Goal: Information Seeking & Learning: Learn about a topic

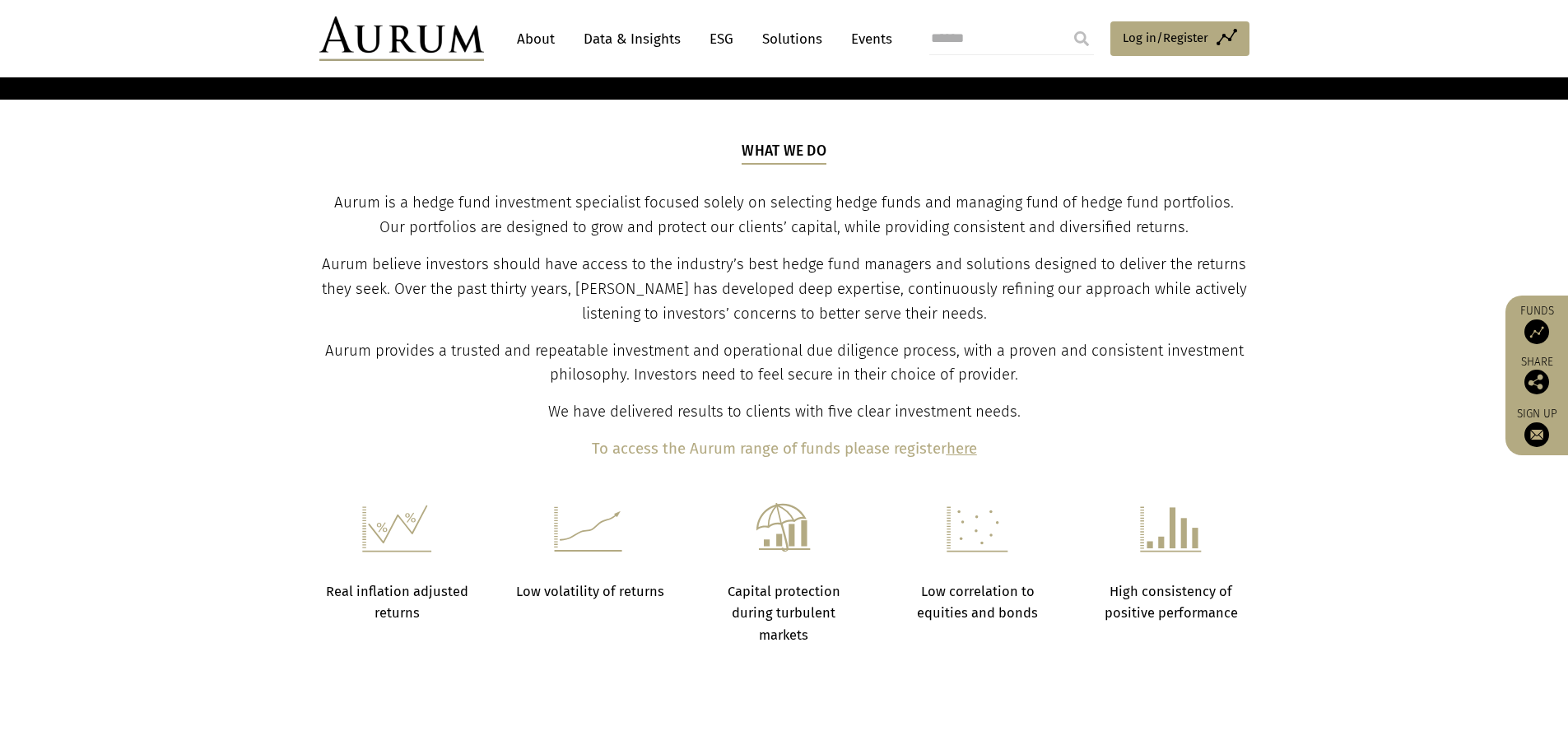
scroll to position [658, 0]
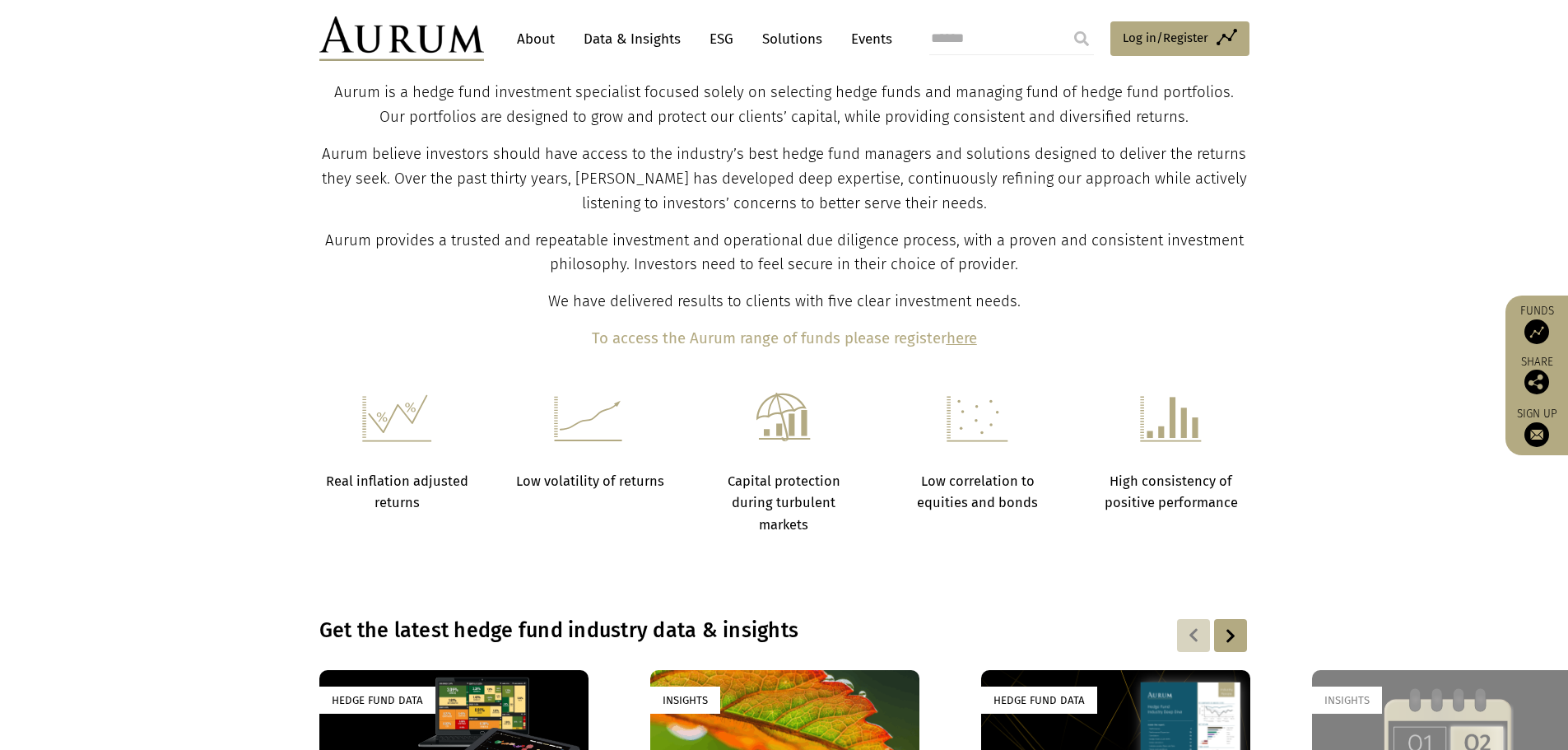
click at [619, 41] on link "Data & Insights" at bounding box center [633, 39] width 114 height 30
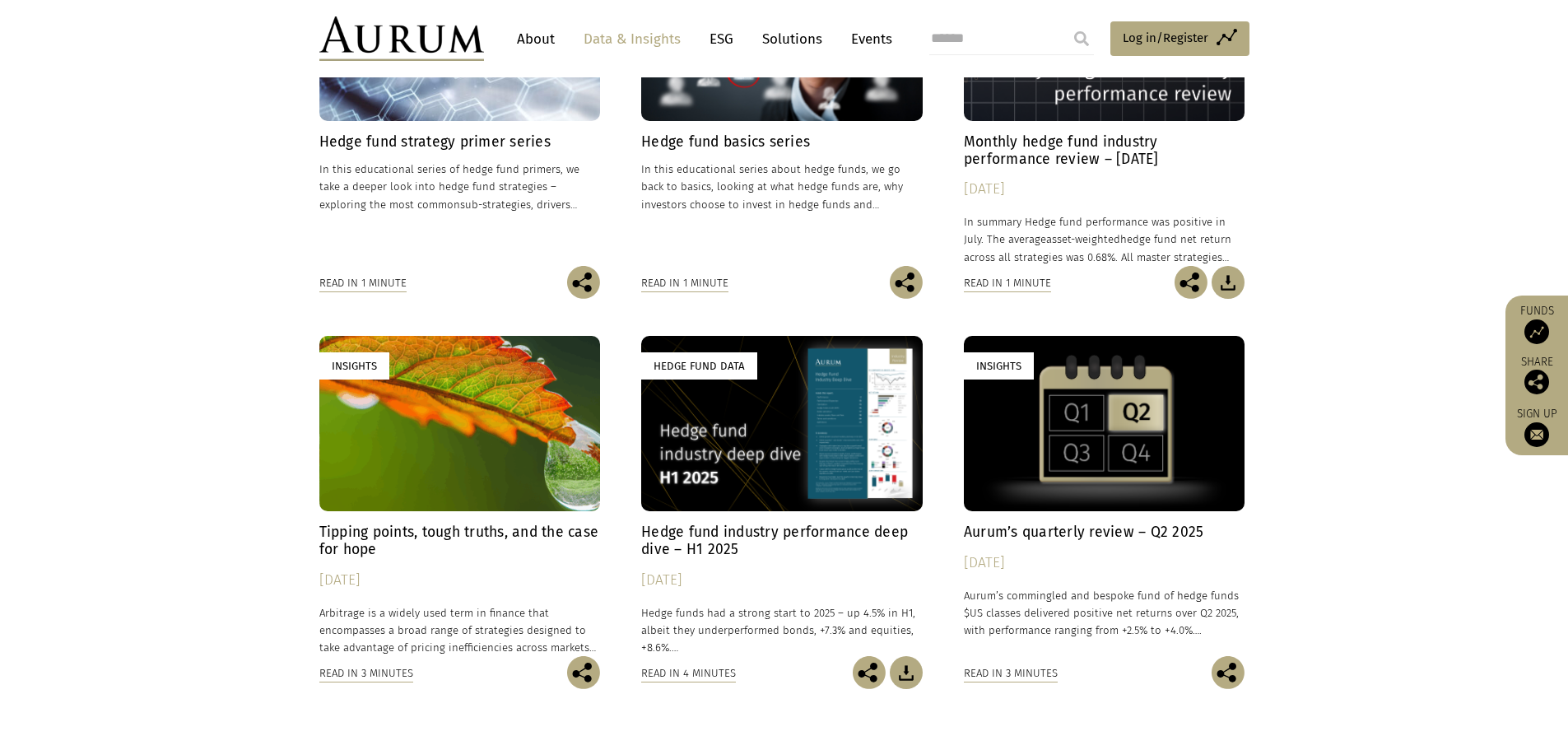
scroll to position [658, 0]
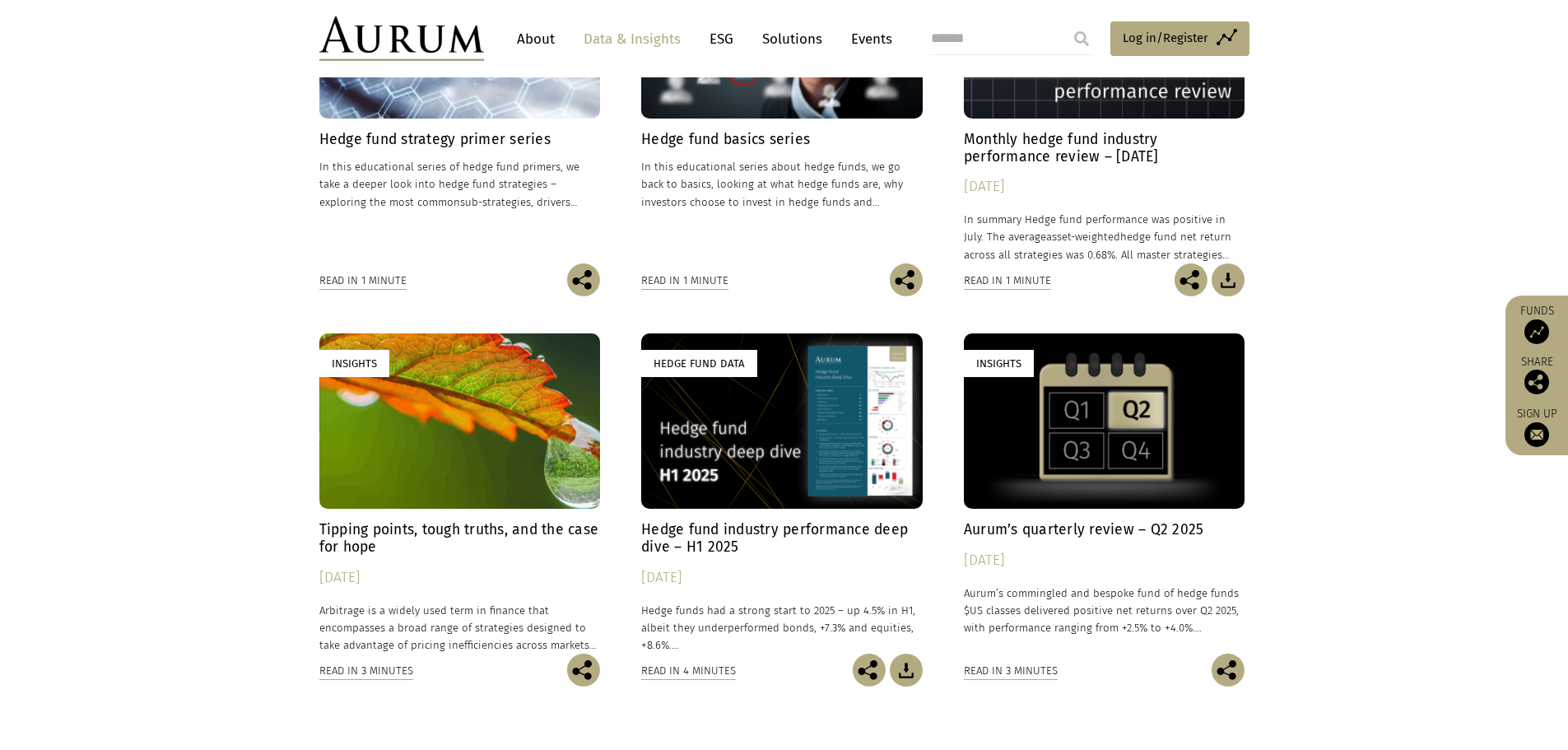
click at [750, 519] on link "Hedge Fund Data Hedge fund industry performance deep dive – H1 2025 30/07/2025 …" at bounding box center [782, 494] width 281 height 320
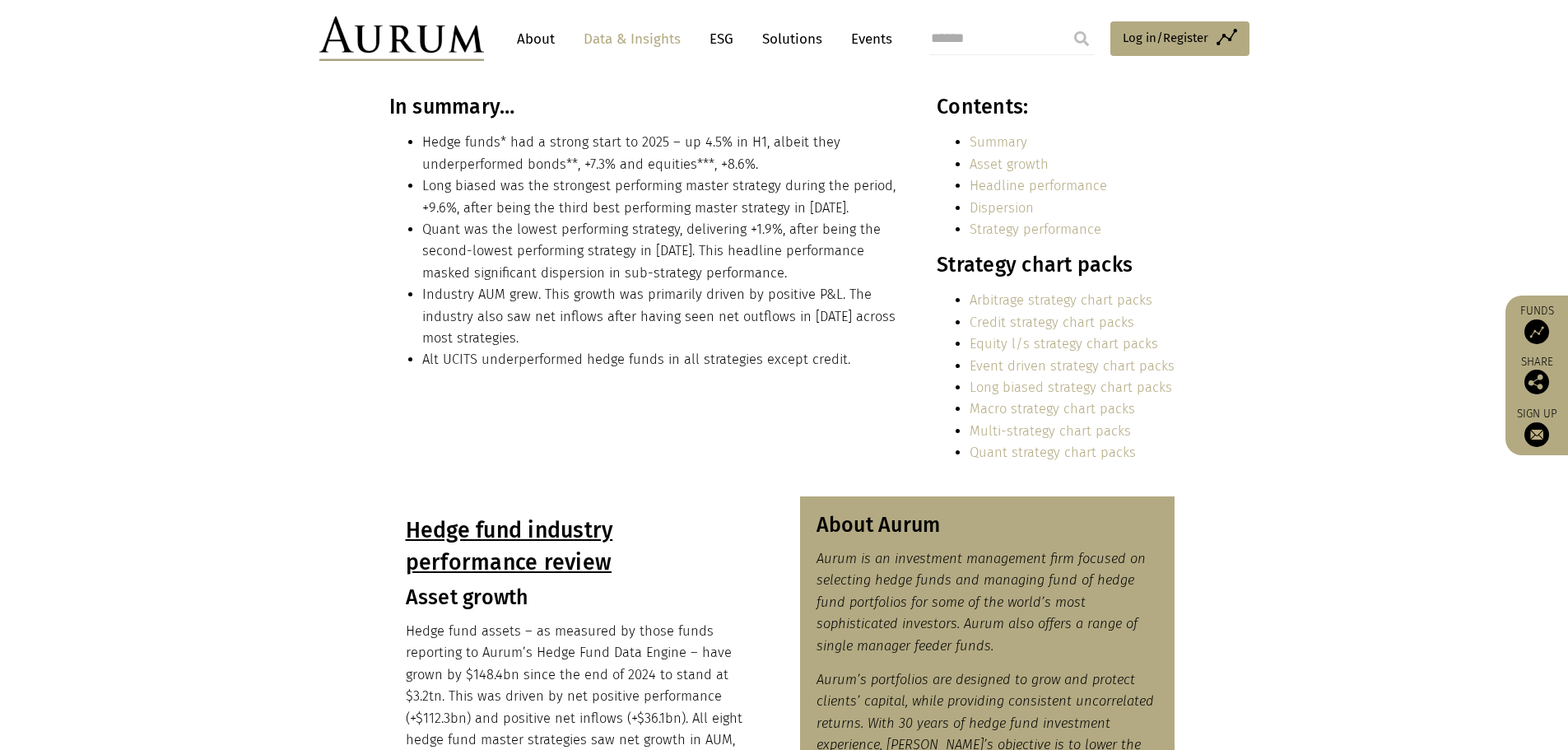
scroll to position [247, 0]
